Goal: Find specific page/section: Find specific page/section

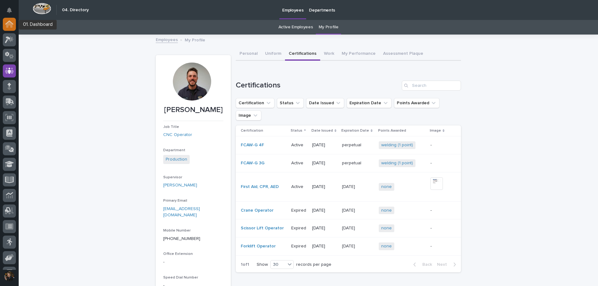
click at [10, 25] on icon at bounding box center [9, 25] width 6 height 6
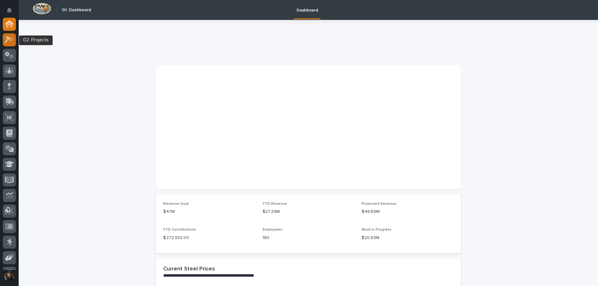
click at [11, 37] on icon at bounding box center [10, 39] width 5 height 6
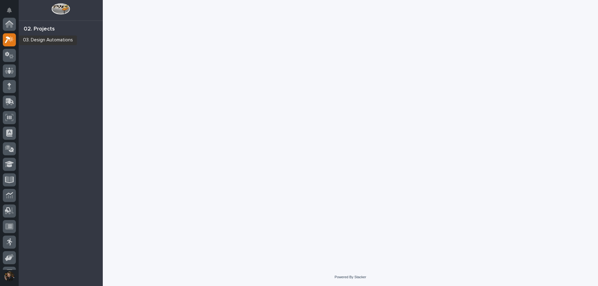
scroll to position [16, 0]
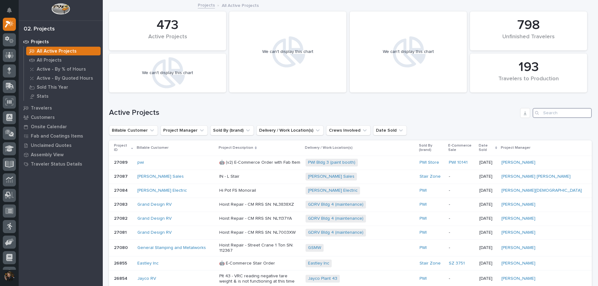
click at [546, 114] on input "Search" at bounding box center [562, 113] width 59 height 10
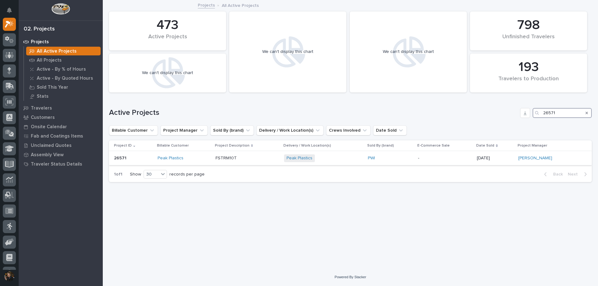
type input "26571"
click at [207, 156] on div "Peak Plastics" at bounding box center [184, 158] width 53 height 5
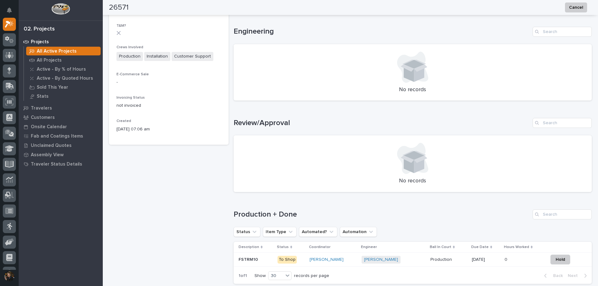
scroll to position [281, 0]
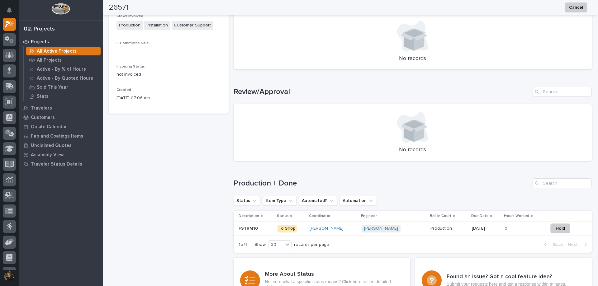
click at [357, 231] on div "[PERSON_NAME]" at bounding box center [333, 228] width 47 height 5
